Goal: Find specific page/section: Find specific page/section

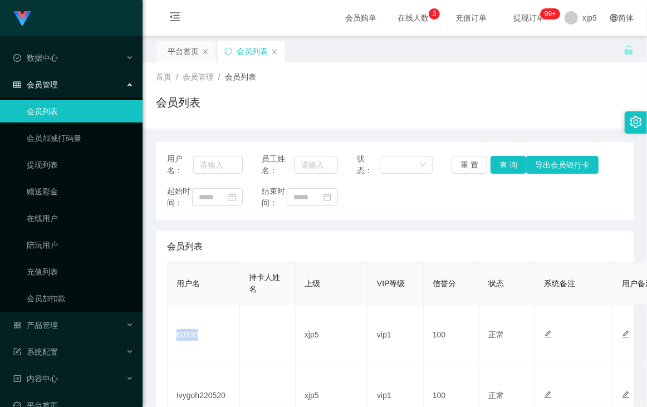
click at [64, 117] on link "会员列表" at bounding box center [80, 111] width 107 height 22
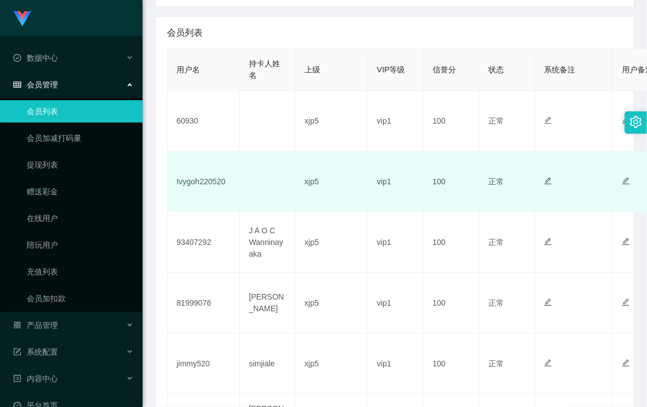
click at [200, 184] on td "Ivygoh220520" at bounding box center [204, 181] width 72 height 61
click at [213, 193] on td "Ivygoh220520" at bounding box center [204, 181] width 72 height 61
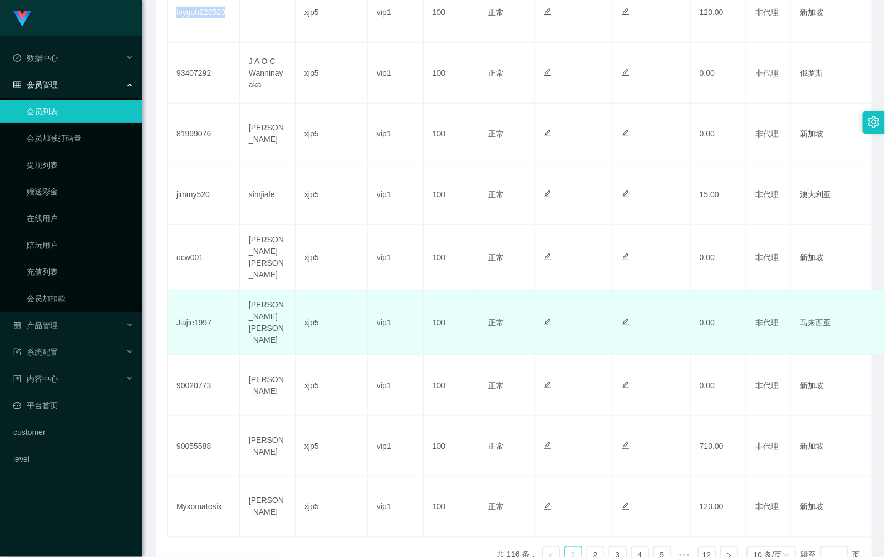
scroll to position [442, 0]
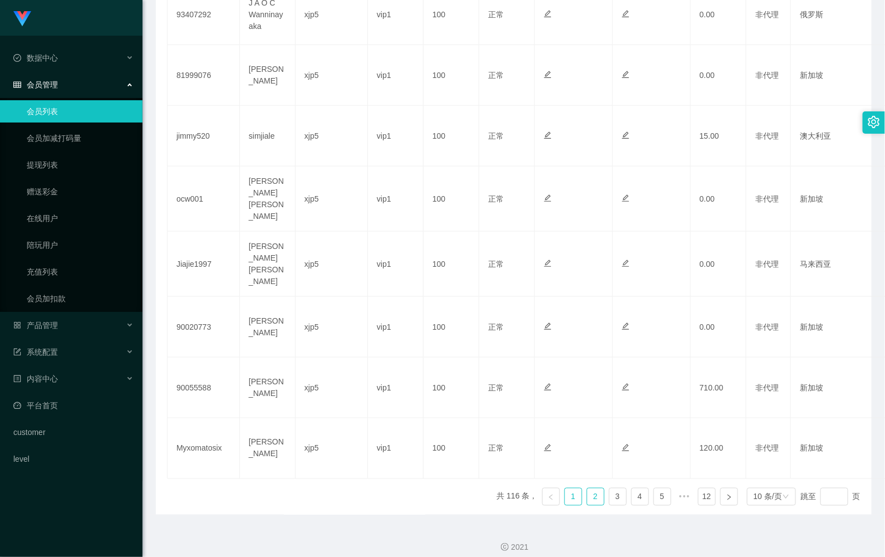
click at [587, 406] on link "2" at bounding box center [595, 496] width 17 height 17
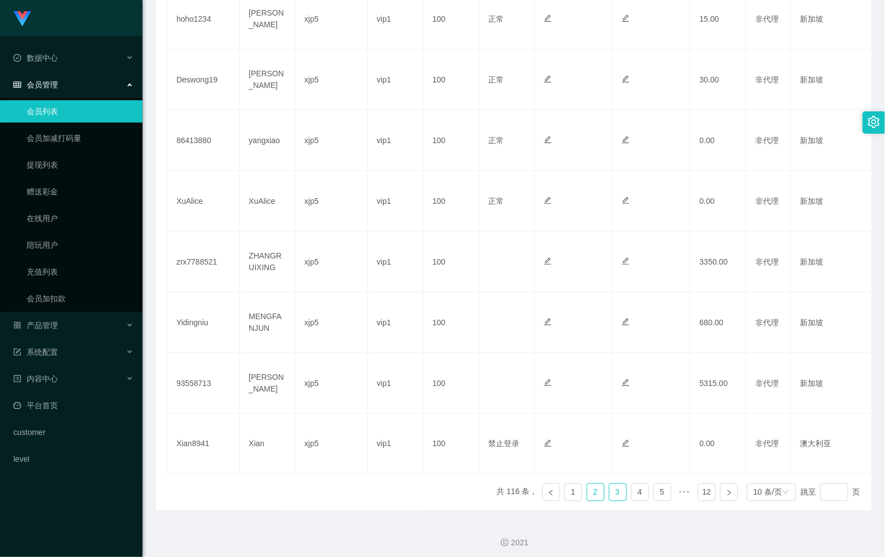
click at [610, 406] on link "3" at bounding box center [618, 492] width 17 height 17
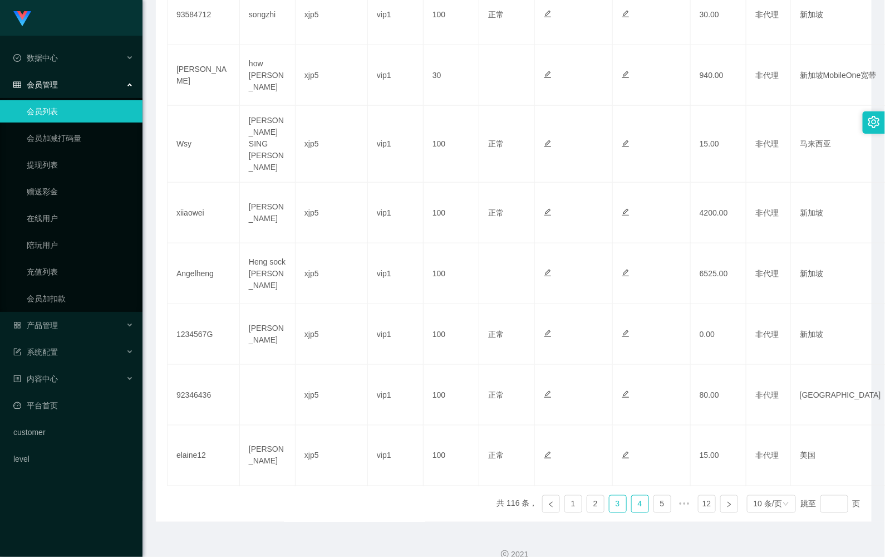
click at [632, 406] on link "4" at bounding box center [640, 504] width 17 height 17
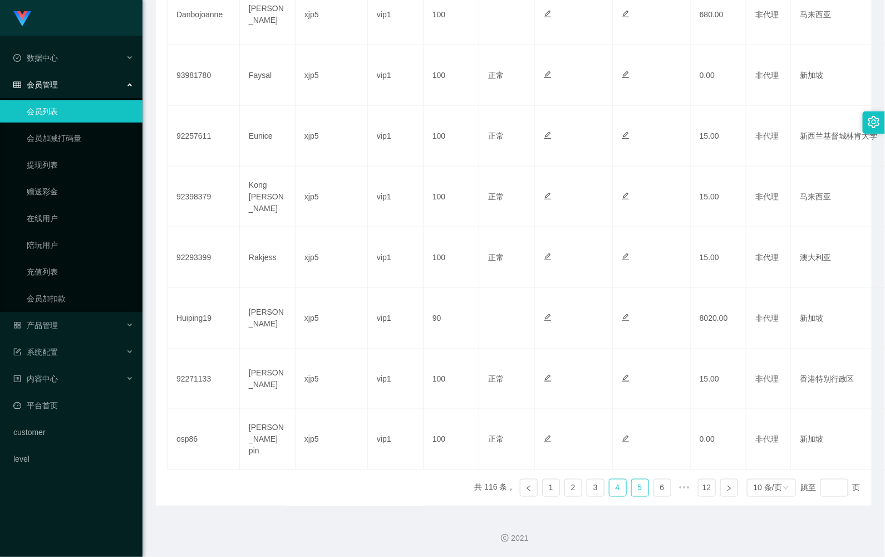
click at [632, 406] on link "5" at bounding box center [640, 487] width 17 height 17
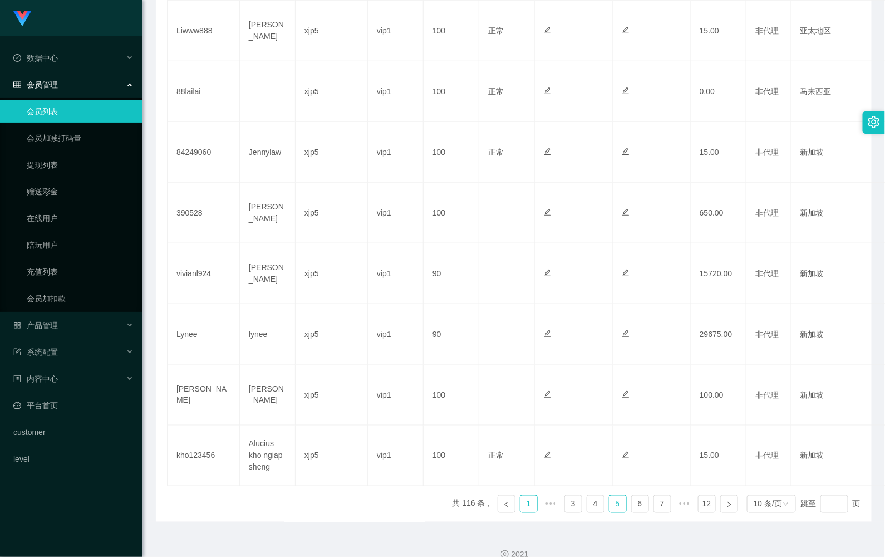
click at [521, 406] on link "1" at bounding box center [529, 504] width 17 height 17
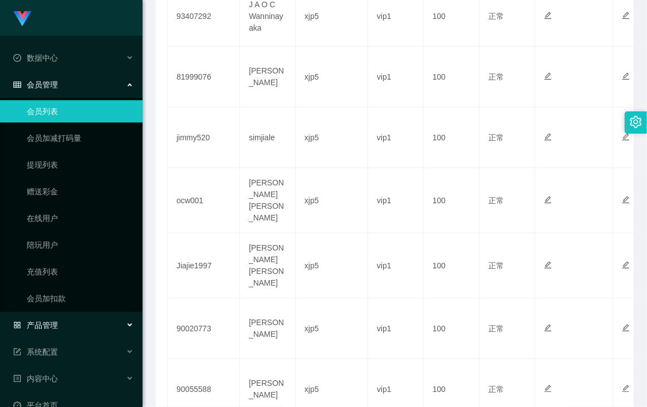
scroll to position [74, 0]
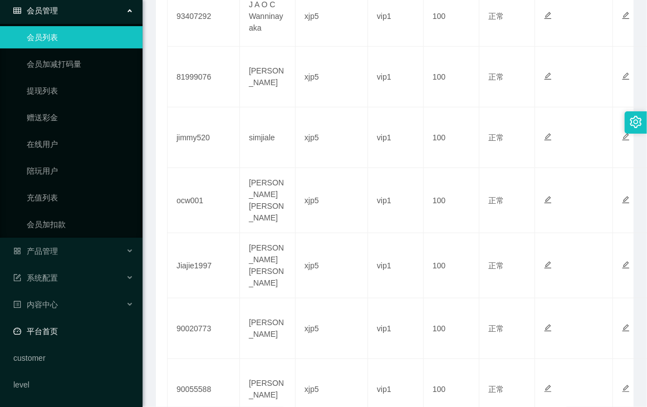
click at [70, 335] on link "平台首页" at bounding box center [73, 331] width 120 height 22
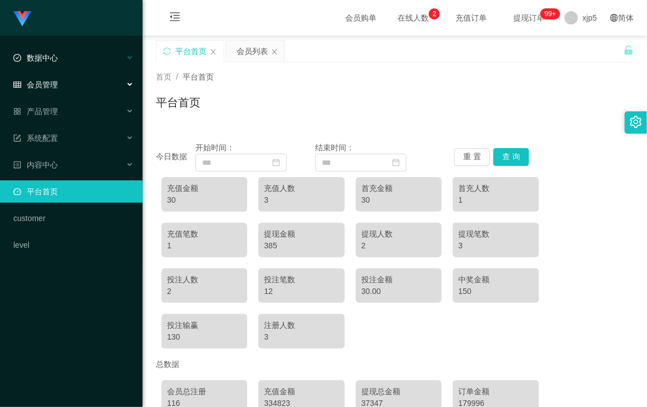
click at [61, 59] on div "数据中心" at bounding box center [71, 58] width 143 height 22
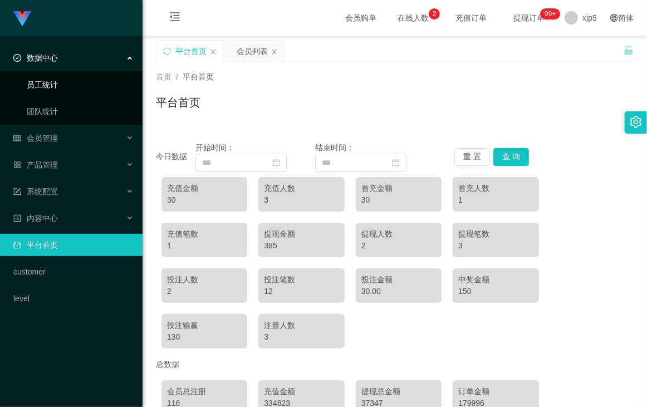
click at [56, 76] on link "员工统计" at bounding box center [80, 84] width 107 height 22
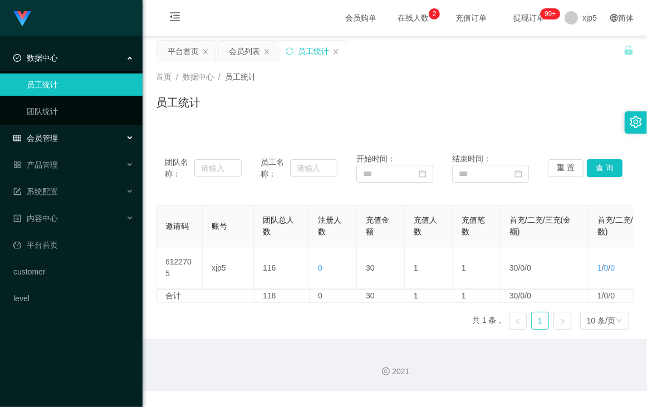
click at [59, 145] on div "会员管理" at bounding box center [71, 138] width 143 height 22
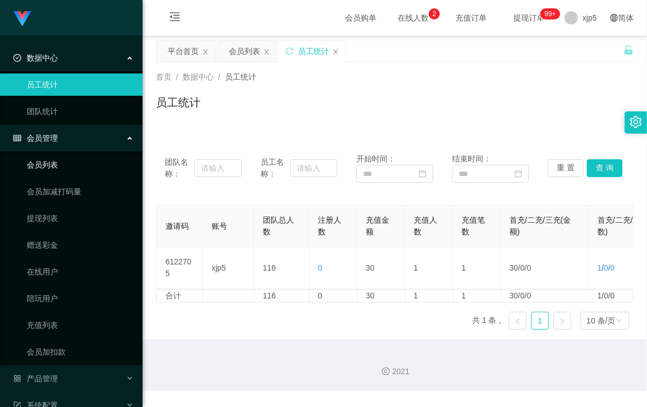
click at [71, 163] on link "会员列表" at bounding box center [80, 165] width 107 height 22
